Goal: Task Accomplishment & Management: Complete application form

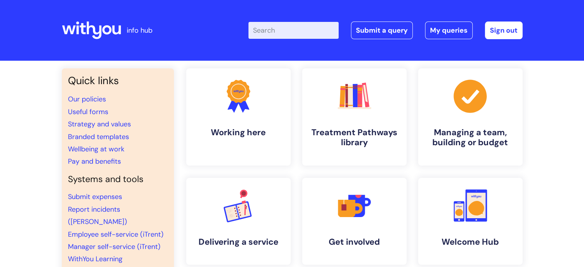
click at [385, 43] on div "Enter your search term here... Search Submit a query My queries Welcome [PERSON…" at bounding box center [349, 30] width 346 height 45
click at [385, 33] on link "Submit a query" at bounding box center [382, 31] width 62 height 18
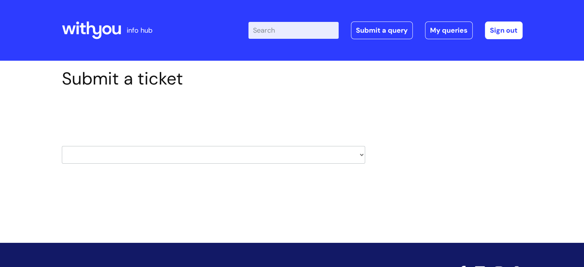
click at [176, 157] on select "HR / People IT and Support Clinical Drug Alerts Finance Accounts Data Support T…" at bounding box center [213, 155] width 303 height 18
select select "recruitment"
click at [62, 146] on select "HR / People IT and Support Clinical Drug Alerts Finance Accounts Data Support T…" at bounding box center [213, 155] width 303 height 18
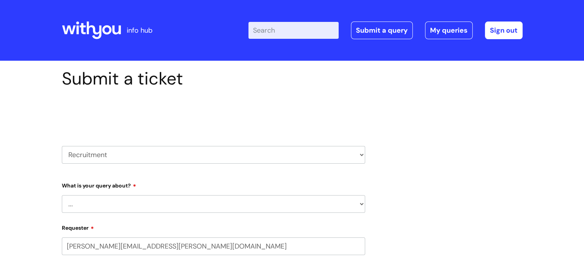
select select "80004418364"
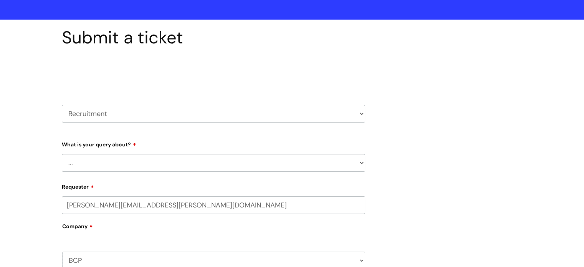
scroll to position [77, 0]
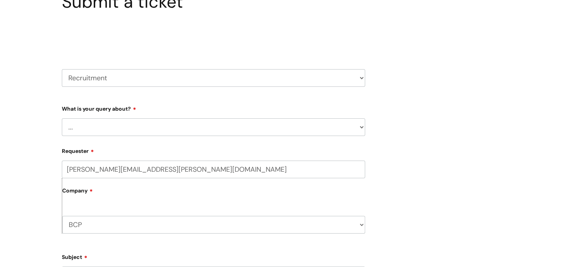
click at [161, 129] on select "... Agencies query General recruitment query Interview query Recruitment system…" at bounding box center [213, 127] width 303 height 18
click at [62, 118] on select "... Agencies query General recruitment query Interview query Recruitment system…" at bounding box center [213, 127] width 303 height 18
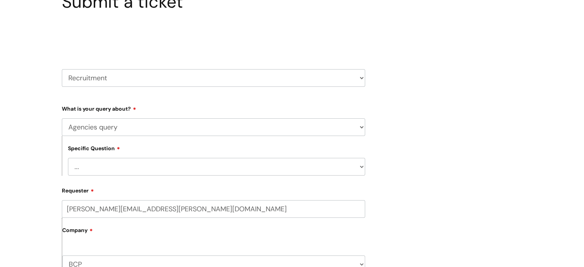
click at [157, 156] on div "Specific Question ... Preferred Supplier List" at bounding box center [213, 156] width 303 height 40
click at [157, 161] on select "... Preferred Supplier List" at bounding box center [216, 167] width 297 height 18
click at [157, 171] on select "... Preferred Supplier List" at bounding box center [216, 167] width 297 height 18
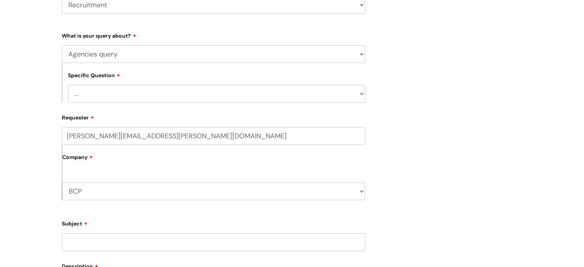
scroll to position [154, 0]
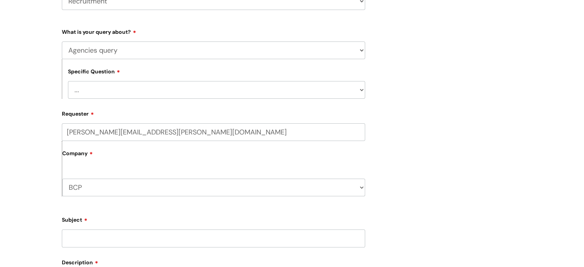
click at [147, 60] on div "Specific Question ... Preferred Supplier List" at bounding box center [213, 79] width 303 height 40
click at [150, 54] on select "... Agencies query General recruitment query Interview query Recruitment system…" at bounding box center [213, 50] width 303 height 18
select select "General recruitment query"
click at [62, 41] on select "... Agencies query General recruitment query Interview query Recruitment system…" at bounding box center [213, 50] width 303 height 18
click at [143, 89] on select "... Candidates - external" at bounding box center [216, 90] width 297 height 18
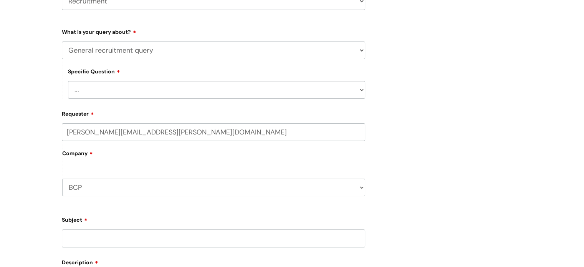
select select "Candidates - external"
click at [68, 81] on select "... Candidates - external" at bounding box center [216, 90] width 297 height 18
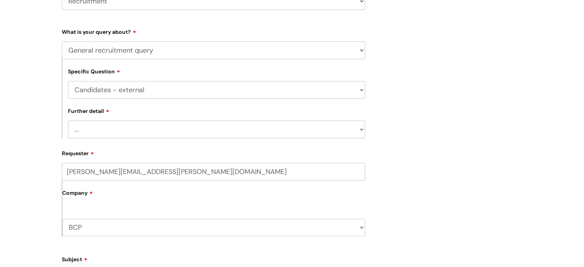
click at [138, 133] on select "... Information on or help with application process More information about a va…" at bounding box center [216, 130] width 297 height 18
click at [143, 113] on div "Further detail ... Information on or help with application process More informa…" at bounding box center [213, 119] width 303 height 40
click at [153, 48] on select "... Agencies query General recruitment query Interview query Recruitment system…" at bounding box center [213, 50] width 303 height 18
select select "Recruitment system"
click at [62, 41] on select "... Agencies query General recruitment query Interview query Recruitment system…" at bounding box center [213, 50] width 303 height 18
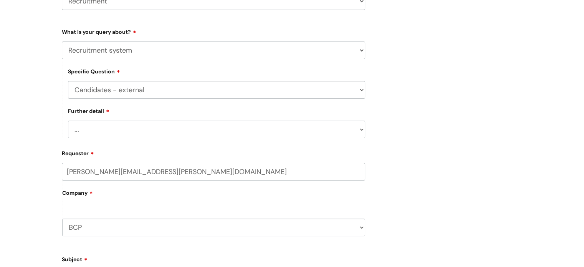
select select
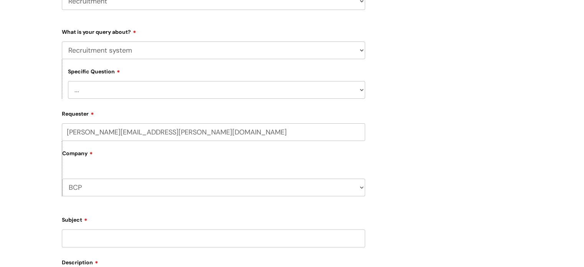
click at [139, 88] on select "... Smart Recruit Online" at bounding box center [216, 90] width 297 height 18
click at [144, 45] on select "... Agencies query General recruitment query Interview query Recruitment system…" at bounding box center [213, 50] width 303 height 18
click at [144, 48] on select "... Agencies query General recruitment query Interview query Recruitment system…" at bounding box center [213, 50] width 303 height 18
click at [143, 55] on select "... Agencies query General recruitment query Interview query Recruitment system…" at bounding box center [213, 50] width 303 height 18
click at [62, 41] on select "... Agencies query General recruitment query Interview query Recruitment system…" at bounding box center [213, 50] width 303 height 18
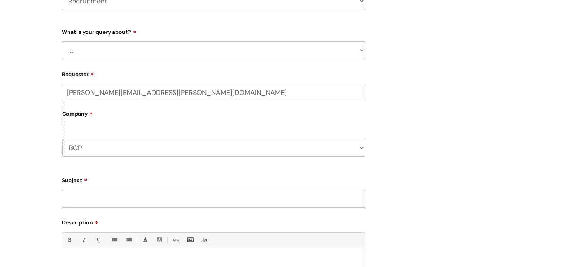
click at [141, 51] on select "... Agencies query General recruitment query Interview query Recruitment system…" at bounding box center [213, 50] width 303 height 18
select select "Agencies query"
click at [62, 41] on select "... Agencies query General recruitment query Interview query Recruitment system…" at bounding box center [213, 50] width 303 height 18
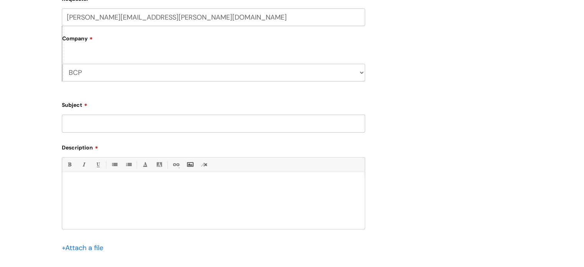
scroll to position [269, 0]
click at [134, 131] on input "Subject" at bounding box center [213, 123] width 303 height 18
type input "N"
type input "n"
type input "N"
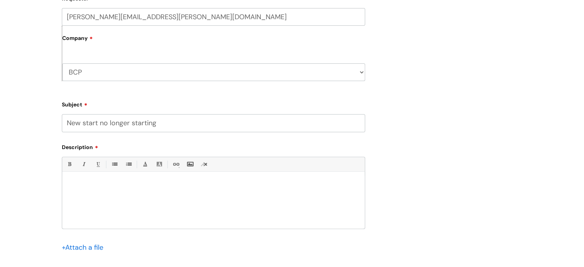
type input "New start no longer starting"
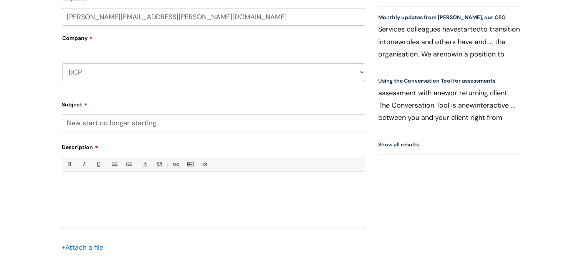
click at [116, 191] on div at bounding box center [213, 202] width 303 height 53
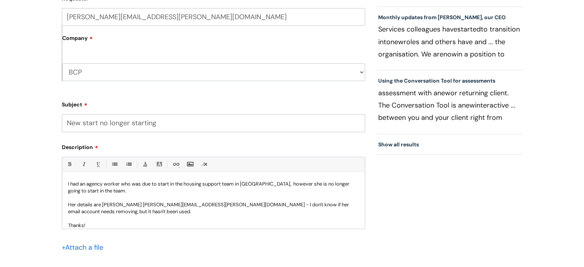
scroll to position [22, 0]
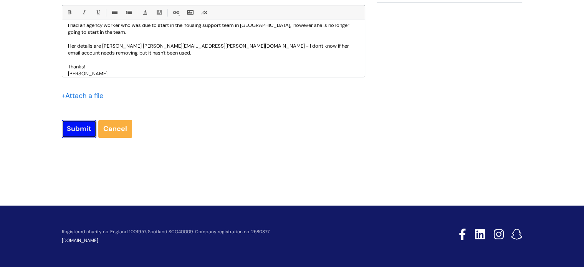
click at [72, 127] on input "Submit" at bounding box center [79, 129] width 35 height 18
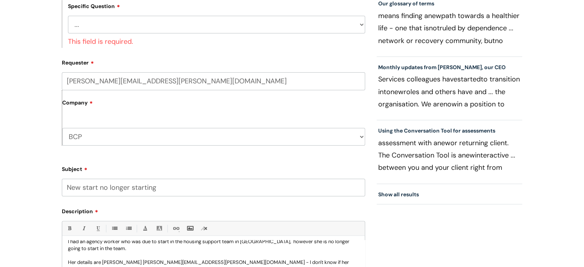
scroll to position [204, 0]
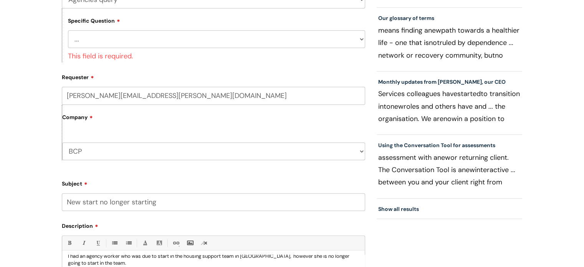
click at [110, 25] on div "Specific Question ... Preferred Supplier List This field is required." at bounding box center [213, 35] width 303 height 54
click at [108, 35] on select "... Preferred Supplier List" at bounding box center [216, 39] width 297 height 18
select select "Preferred Supplier List"
click at [68, 30] on select "... Preferred Supplier List" at bounding box center [216, 39] width 297 height 18
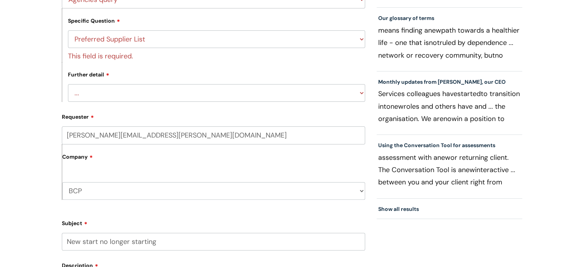
click at [113, 81] on div "Further detail ... Agency contact information Candidate profiles Candidate upda…" at bounding box center [213, 82] width 303 height 40
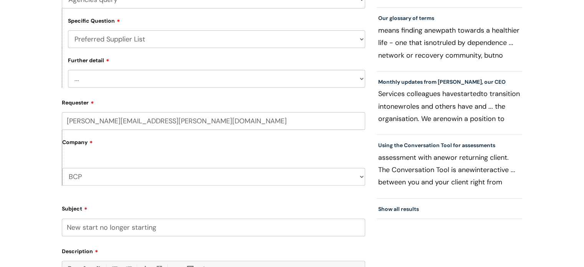
click at [113, 90] on form "Type Of Request ... Accounts (Finance) Alerts! (For clinical team) Data Protect…" at bounding box center [213, 184] width 303 height 419
click at [115, 85] on select "... Agency contact information Candidate profiles Candidate updates Terms and c…" at bounding box center [216, 79] width 297 height 18
select select "Candidate profiles"
click at [68, 70] on select "... Agency contact information Candidate profiles Candidate updates Terms and c…" at bounding box center [216, 79] width 297 height 18
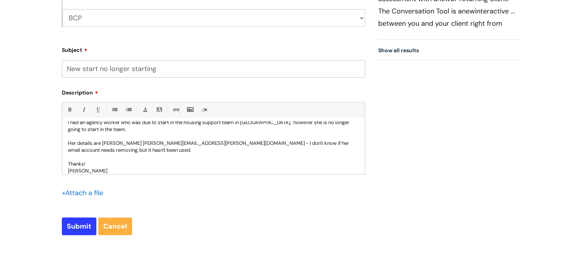
scroll to position [396, 0]
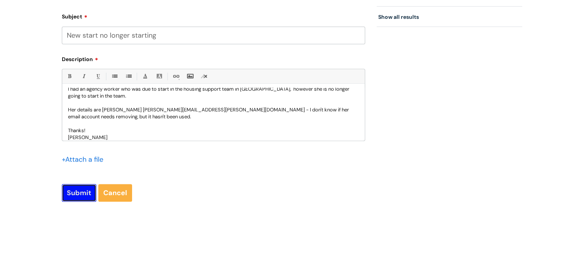
click at [89, 188] on input "Submit" at bounding box center [79, 193] width 35 height 18
type input "Please Wait..."
